Goal: Share content

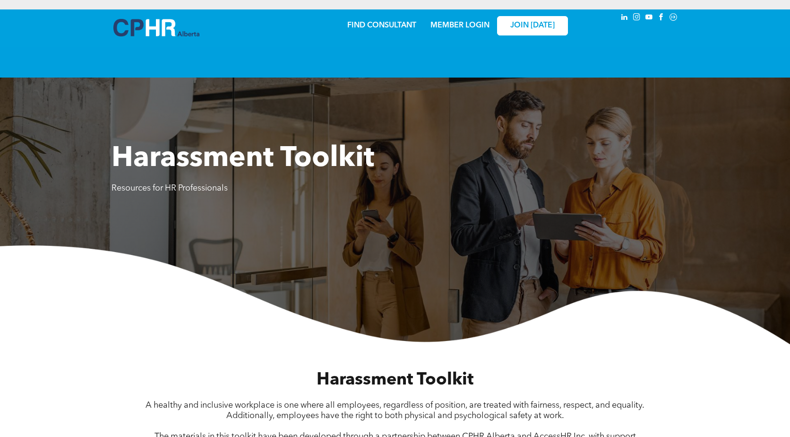
drag, startPoint x: 113, startPoint y: 191, endPoint x: 114, endPoint y: 174, distance: 17.5
click at [118, 190] on div "Harassment Toolkit Resources for HR Professionals" at bounding box center [395, 195] width 790 height 297
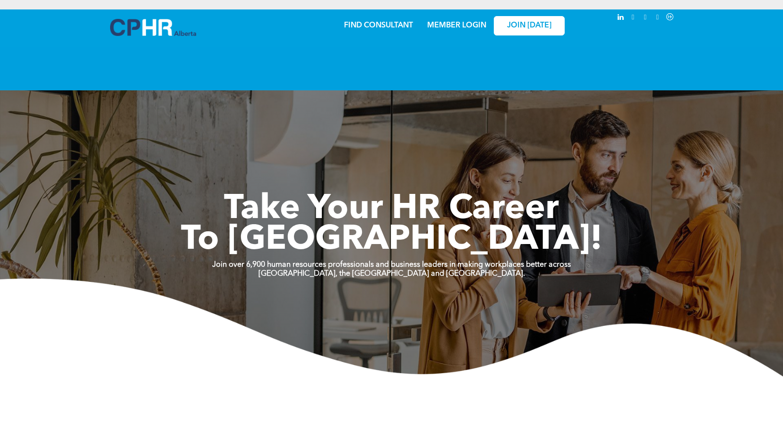
click at [444, 24] on div "Share by:" at bounding box center [363, 19] width 709 height 10
click at [457, 22] on div "Share by:" at bounding box center [363, 19] width 709 height 10
click at [460, 23] on div "Share by:" at bounding box center [363, 19] width 709 height 10
click at [455, 24] on div "Share by:" at bounding box center [363, 19] width 709 height 10
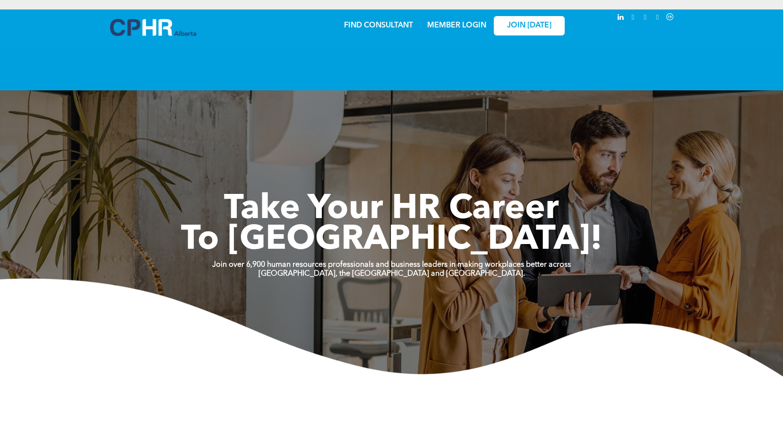
click at [455, 24] on div "Share by:" at bounding box center [363, 19] width 709 height 10
drag, startPoint x: 455, startPoint y: 24, endPoint x: 430, endPoint y: 46, distance: 33.4
click at [430, 46] on div "Share by:" at bounding box center [364, 223] width 728 height 437
drag, startPoint x: 460, startPoint y: 24, endPoint x: 414, endPoint y: 34, distance: 46.8
click at [414, 34] on div "Share by:" at bounding box center [364, 223] width 728 height 437
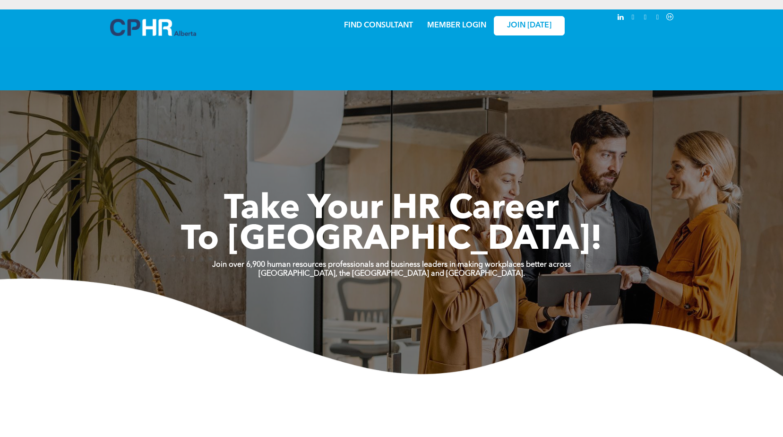
click at [472, 27] on div "Share by:" at bounding box center [364, 223] width 728 height 437
